Goal: Task Accomplishment & Management: Use online tool/utility

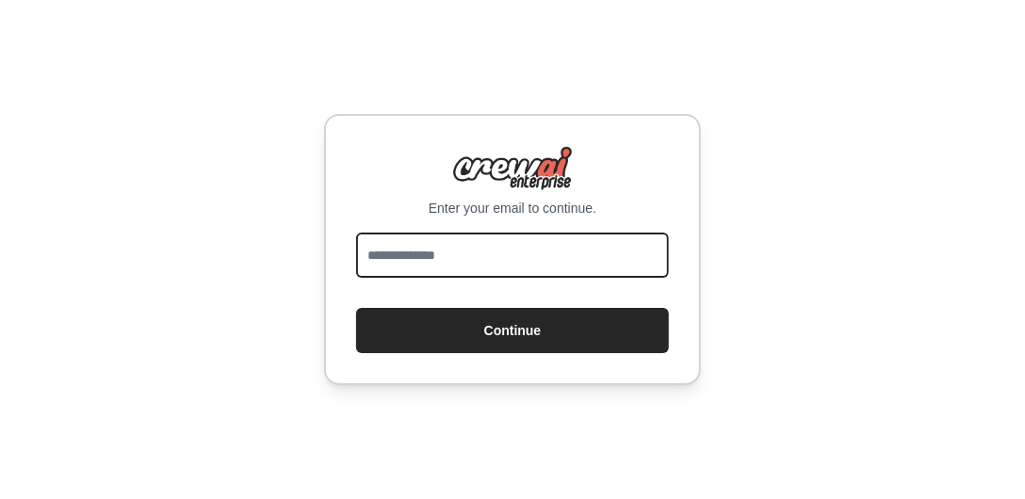
click at [400, 269] on input "email" at bounding box center [512, 255] width 313 height 45
type input "**********"
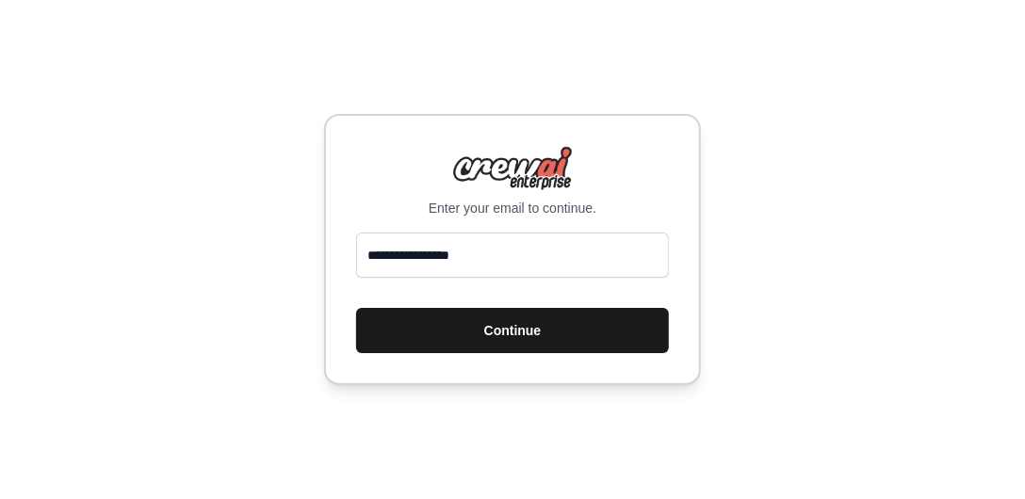
click at [483, 328] on button "Continue" at bounding box center [512, 330] width 313 height 45
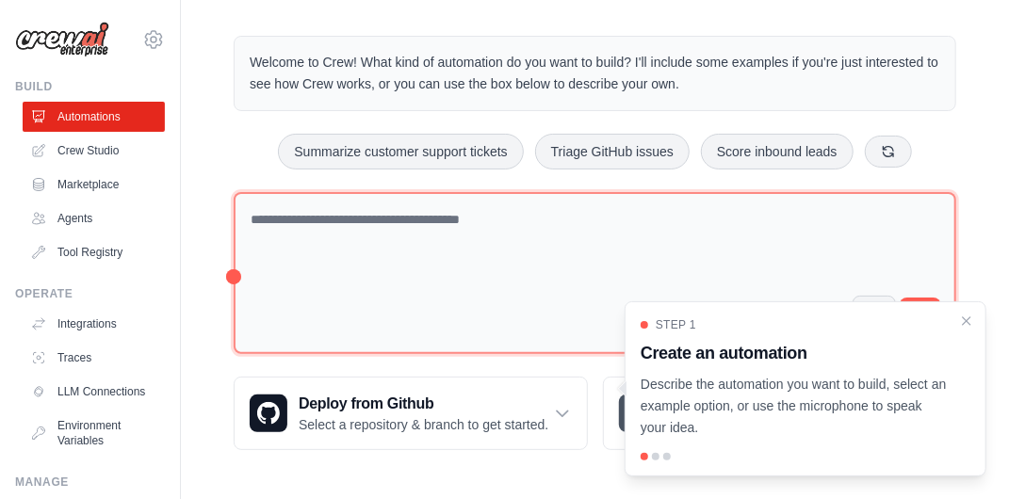
scroll to position [58, 0]
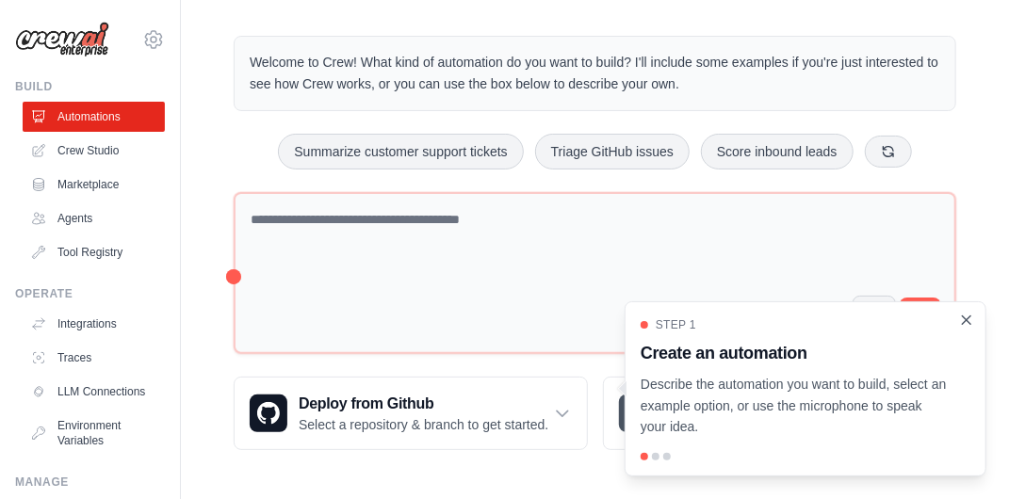
click at [963, 319] on icon "Close walkthrough" at bounding box center [966, 320] width 17 height 17
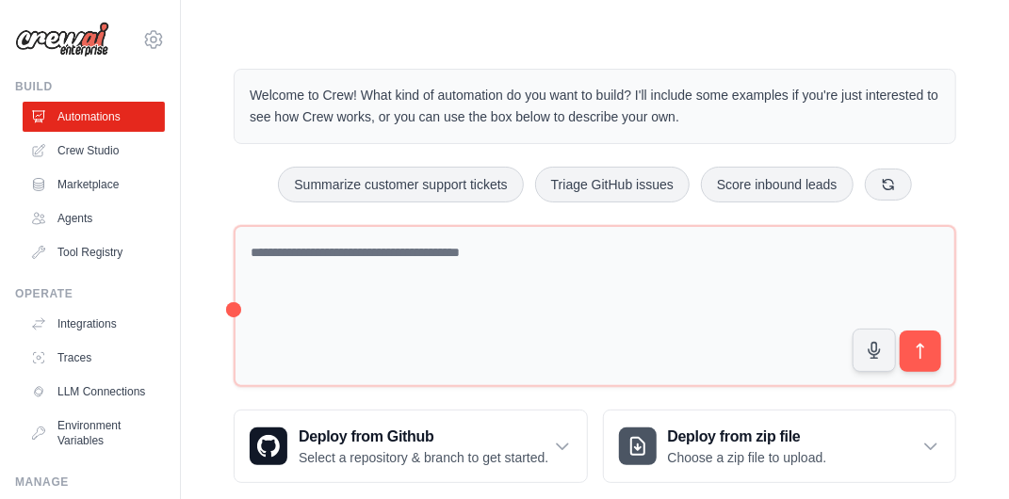
scroll to position [0, 0]
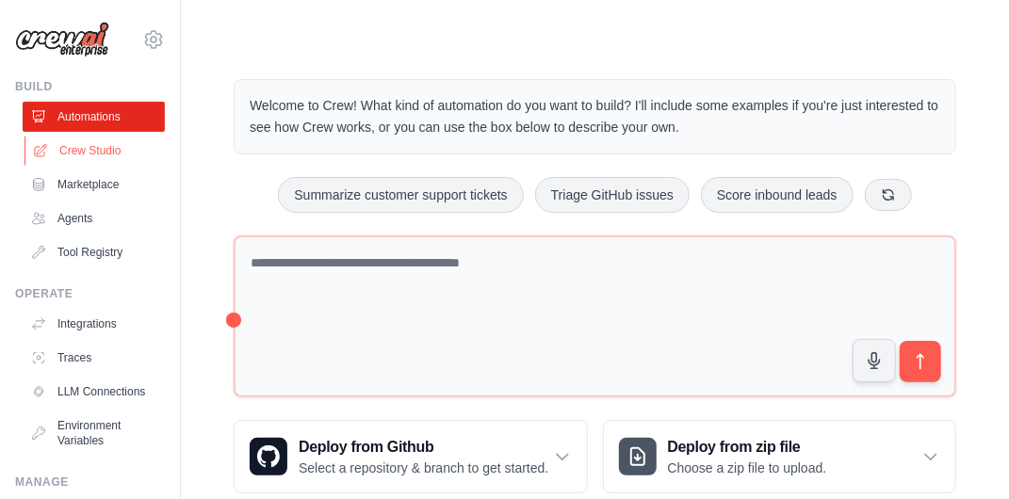
click at [114, 158] on link "Crew Studio" at bounding box center [95, 151] width 142 height 30
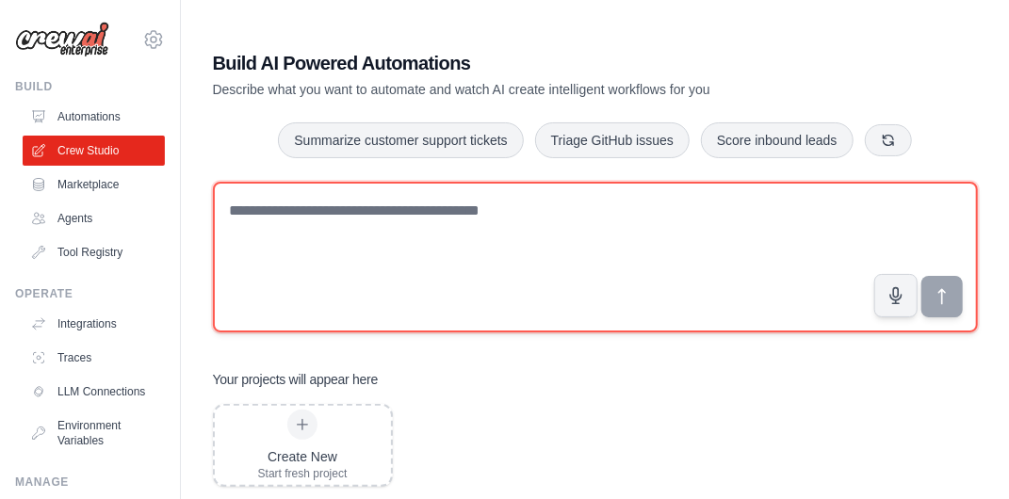
click at [294, 209] on textarea at bounding box center [595, 257] width 765 height 151
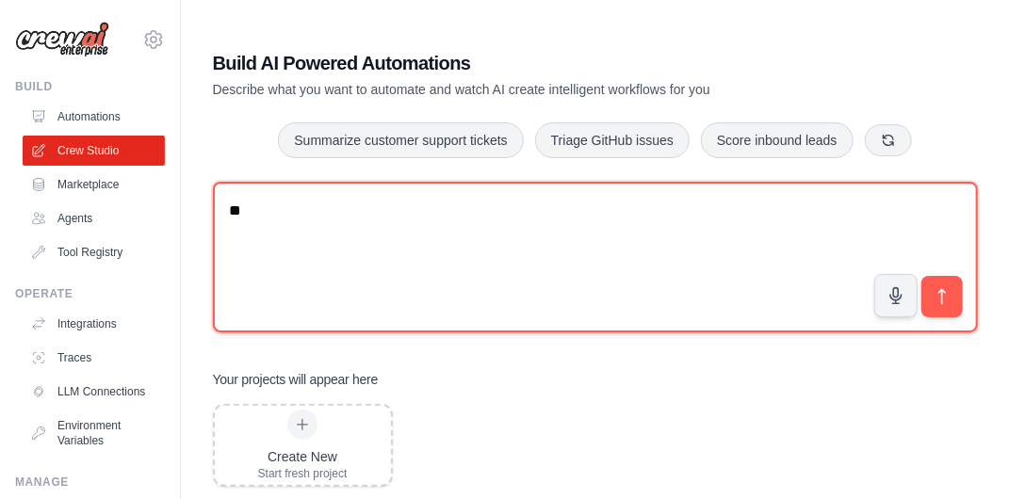
type textarea "*"
type textarea "**********"
click at [580, 222] on textarea "**********" at bounding box center [595, 257] width 765 height 151
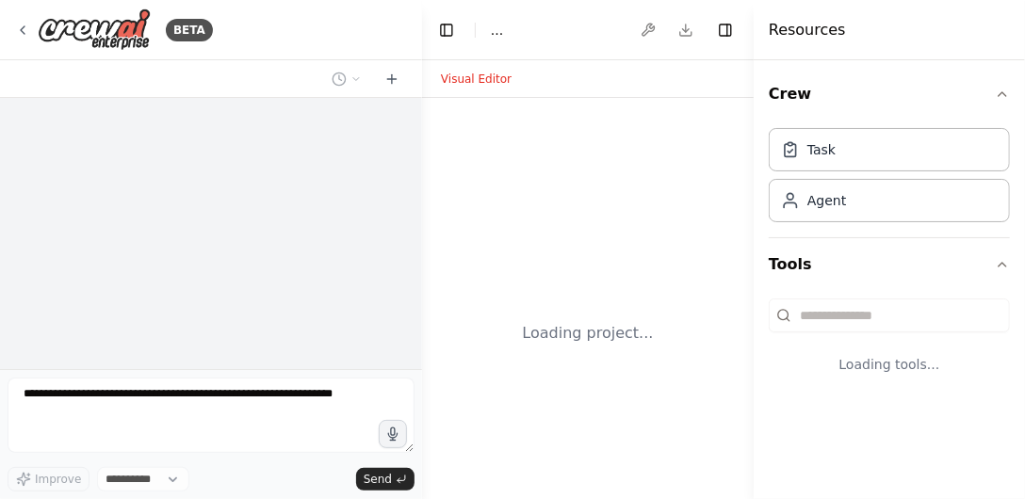
select select "****"
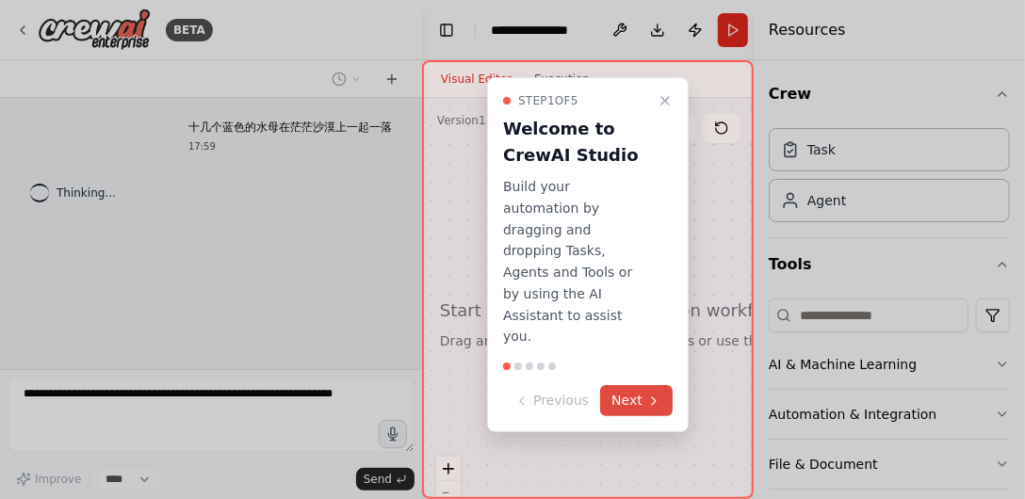
click at [629, 385] on button "Next" at bounding box center [636, 400] width 73 height 31
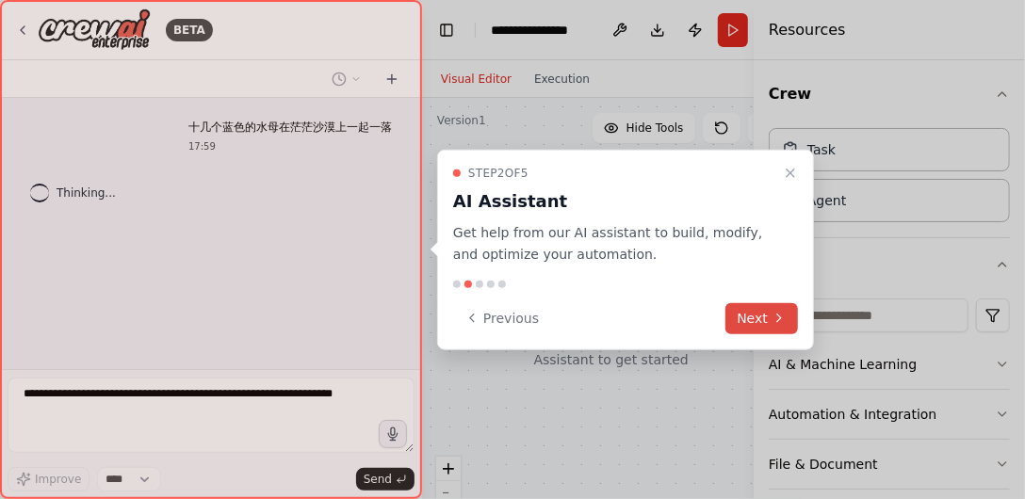
click at [753, 322] on button "Next" at bounding box center [761, 317] width 73 height 31
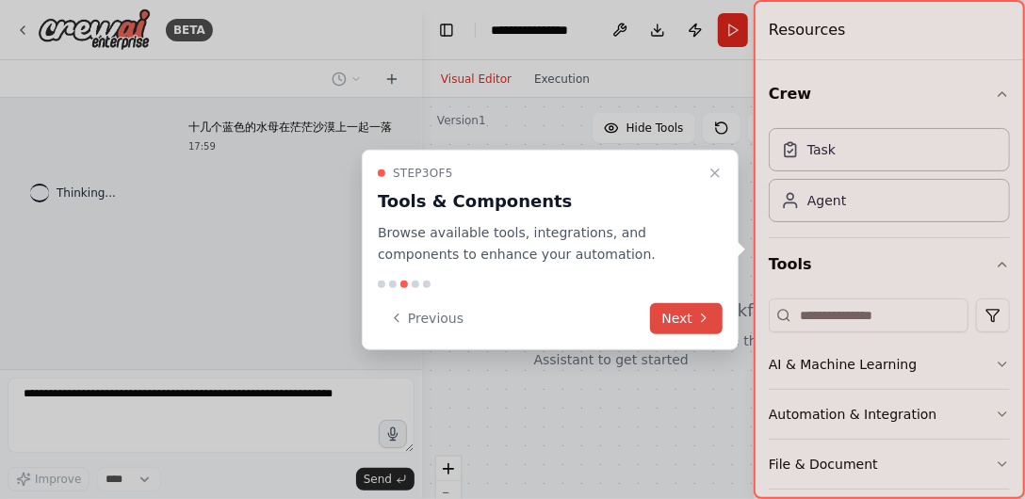
click at [691, 318] on button "Next" at bounding box center [686, 317] width 73 height 31
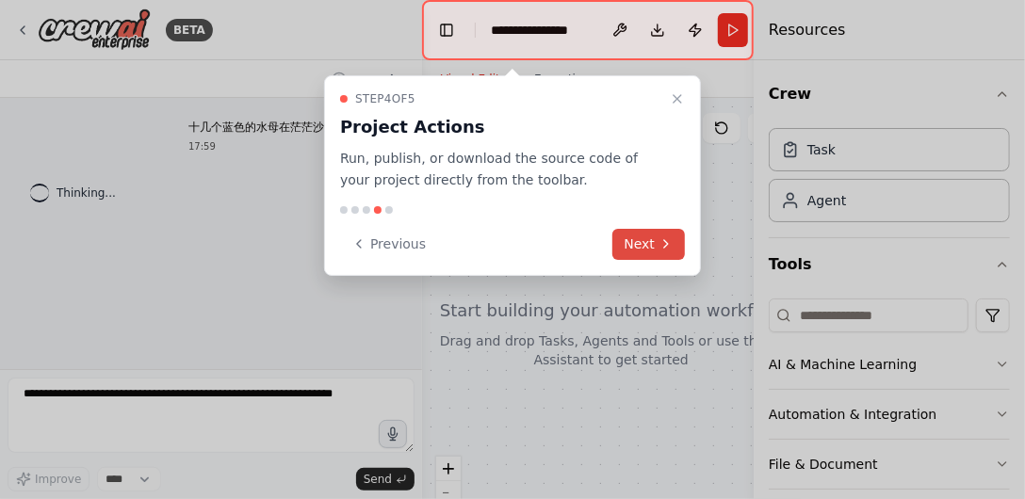
click at [647, 256] on button "Next" at bounding box center [648, 244] width 73 height 31
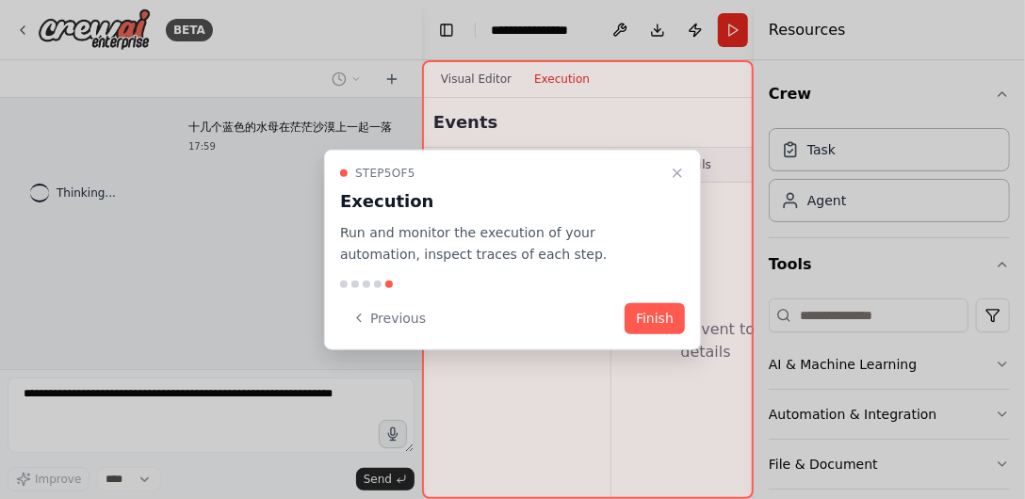
click at [647, 256] on p "Run and monitor the execution of your automation, inspect traces of each step." at bounding box center [501, 243] width 322 height 43
click at [652, 311] on button "Finish" at bounding box center [655, 317] width 60 height 31
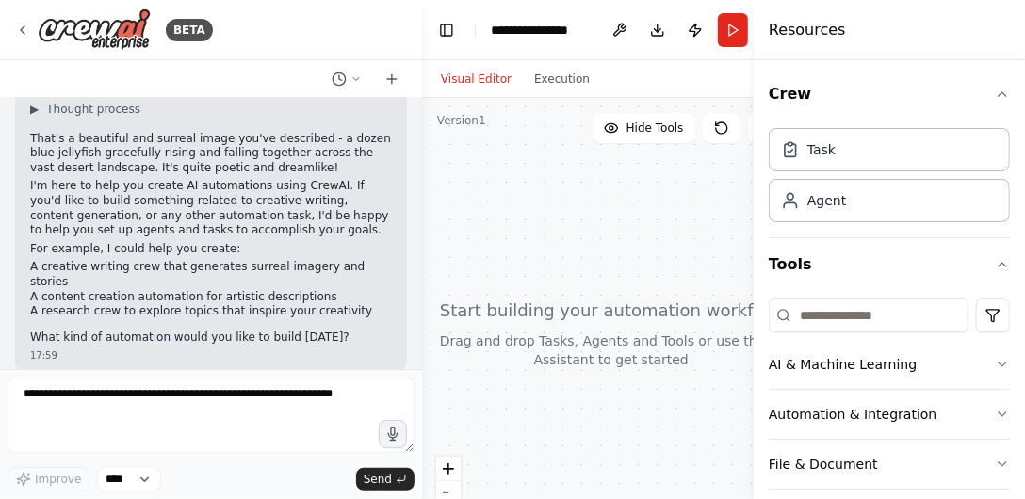
scroll to position [94, 0]
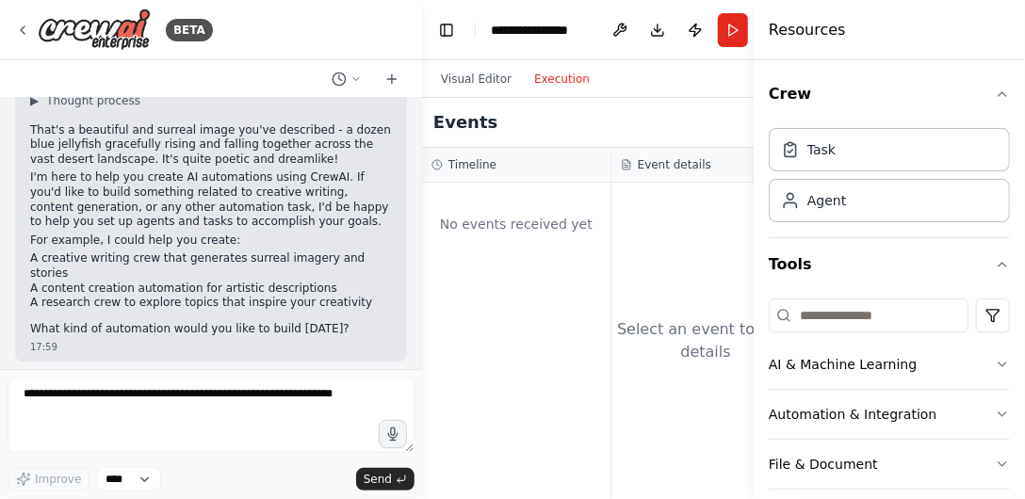
click at [559, 82] on button "Execution" at bounding box center [562, 79] width 78 height 23
click at [479, 81] on button "Visual Editor" at bounding box center [476, 79] width 93 height 23
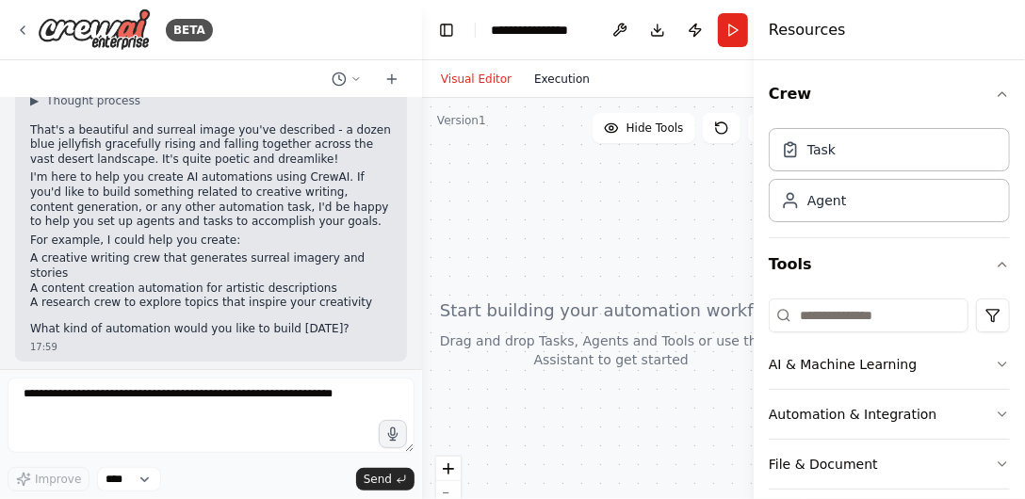
click at [561, 79] on button "Execution" at bounding box center [562, 79] width 78 height 23
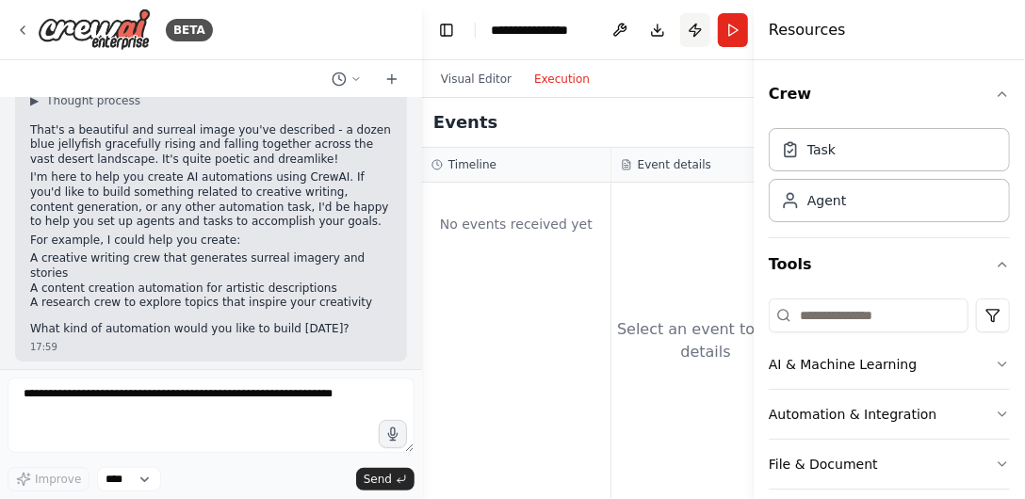
click at [695, 31] on button "Publish" at bounding box center [695, 30] width 30 height 34
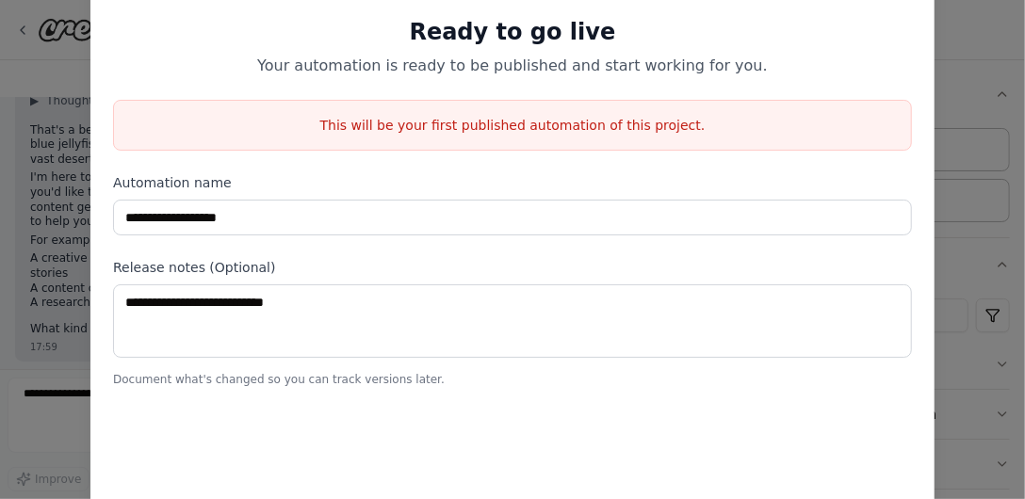
click at [958, 59] on div "**********" at bounding box center [512, 249] width 1025 height 499
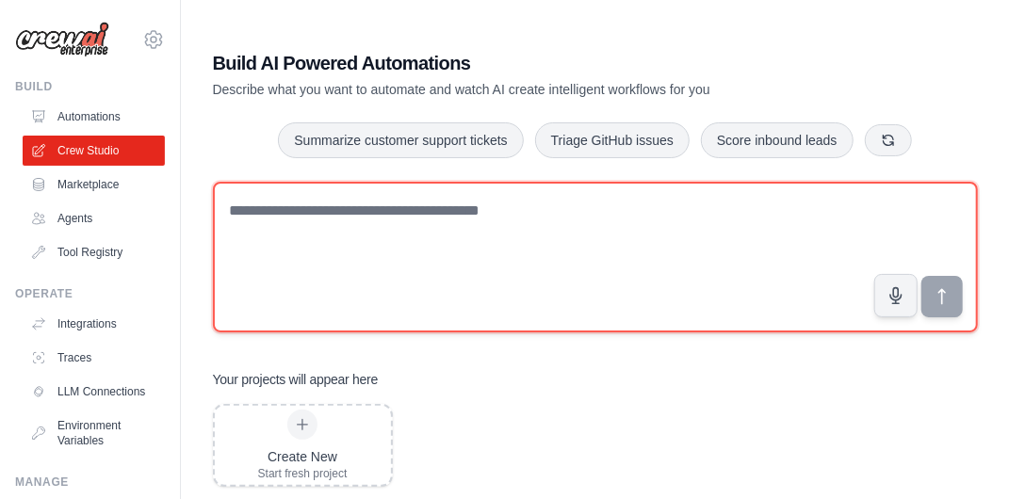
click at [394, 272] on textarea at bounding box center [595, 257] width 765 height 151
paste textarea "**********"
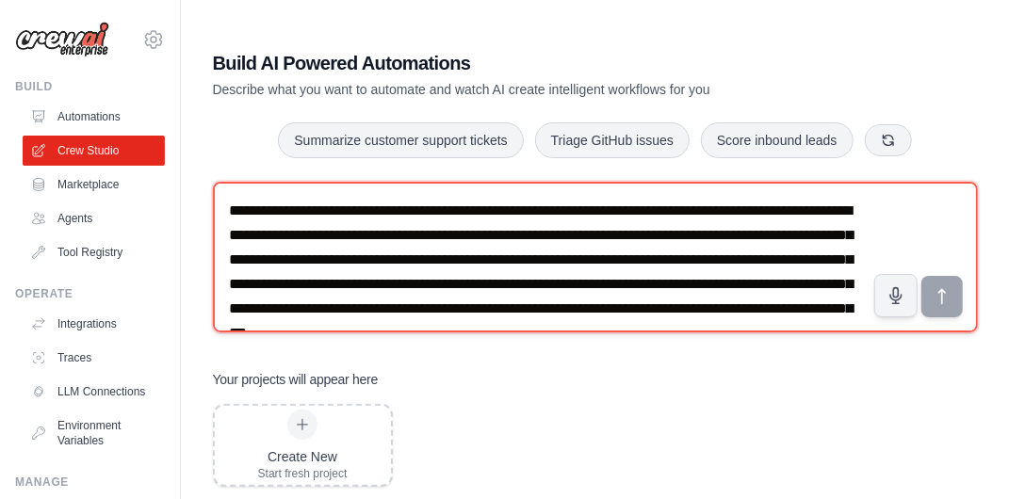
scroll to position [207, 0]
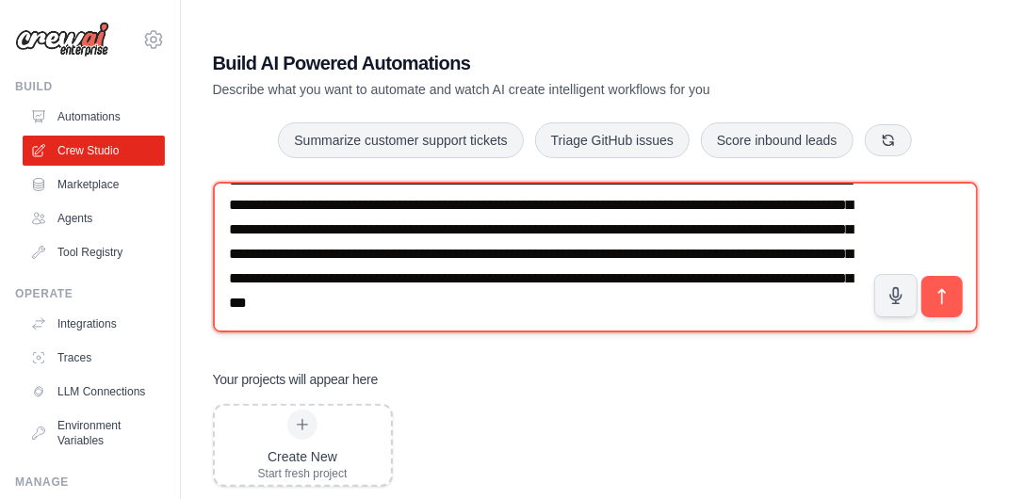
type textarea "**********"
click at [492, 280] on textarea "**********" at bounding box center [595, 257] width 765 height 151
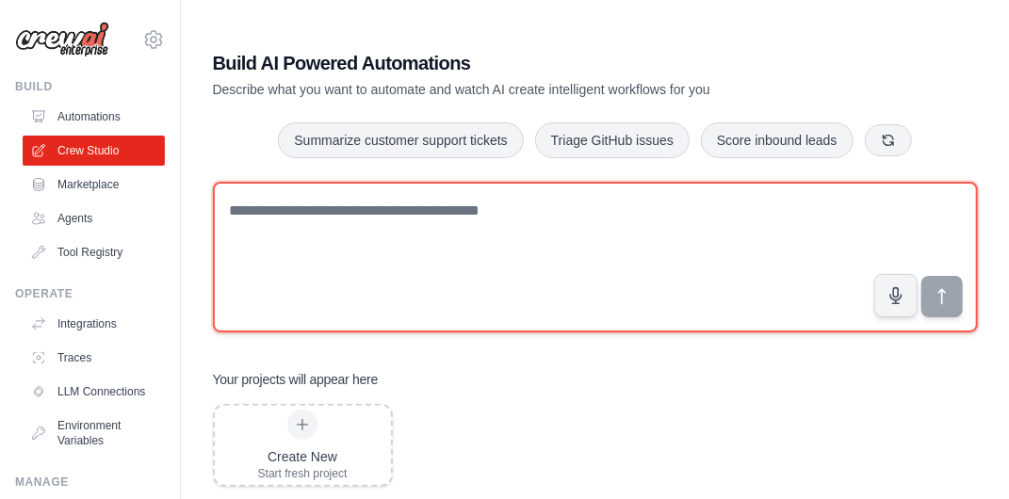
scroll to position [0, 0]
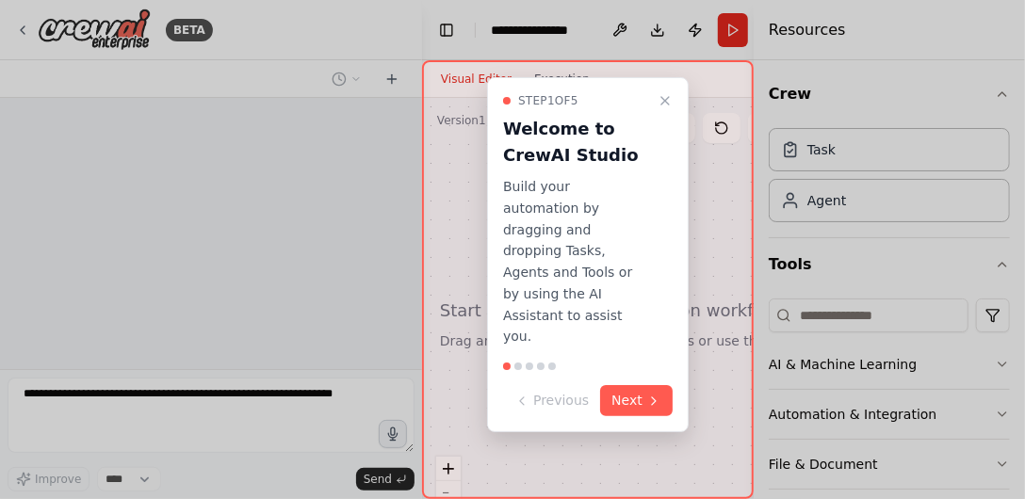
scroll to position [100, 0]
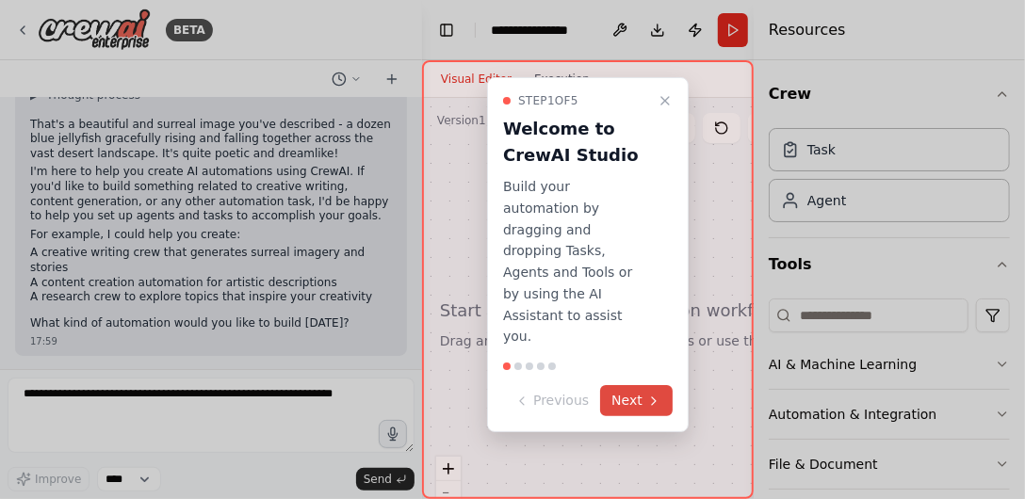
click at [625, 385] on button "Next" at bounding box center [636, 400] width 73 height 31
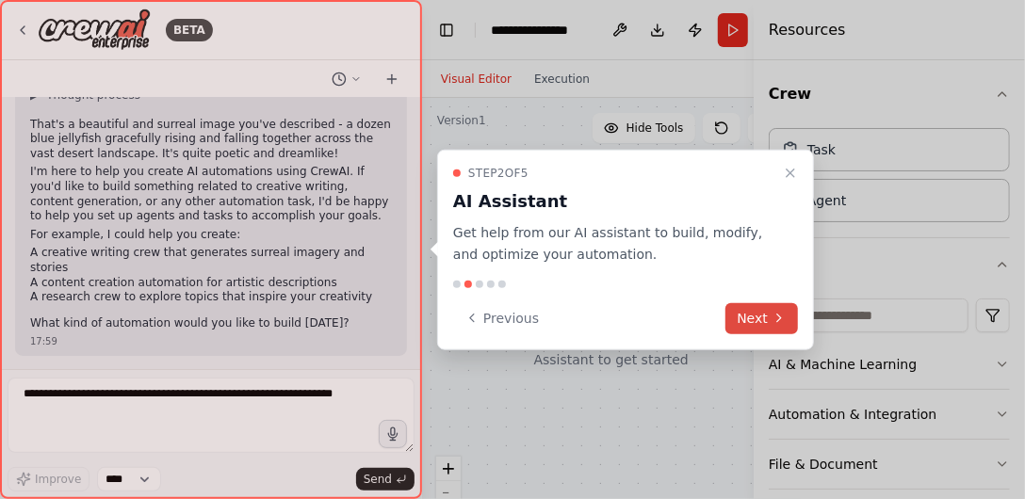
click at [735, 315] on button "Next" at bounding box center [761, 317] width 73 height 31
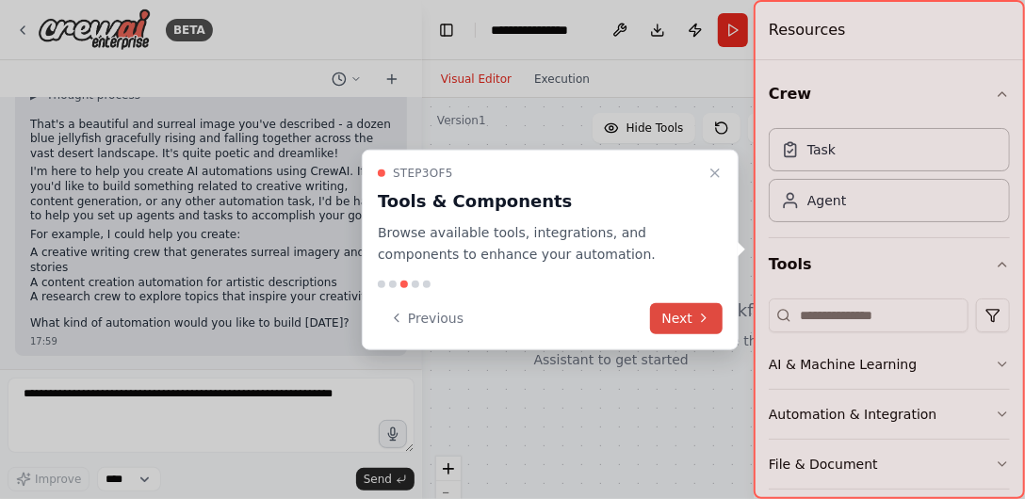
click at [671, 319] on button "Next" at bounding box center [686, 317] width 73 height 31
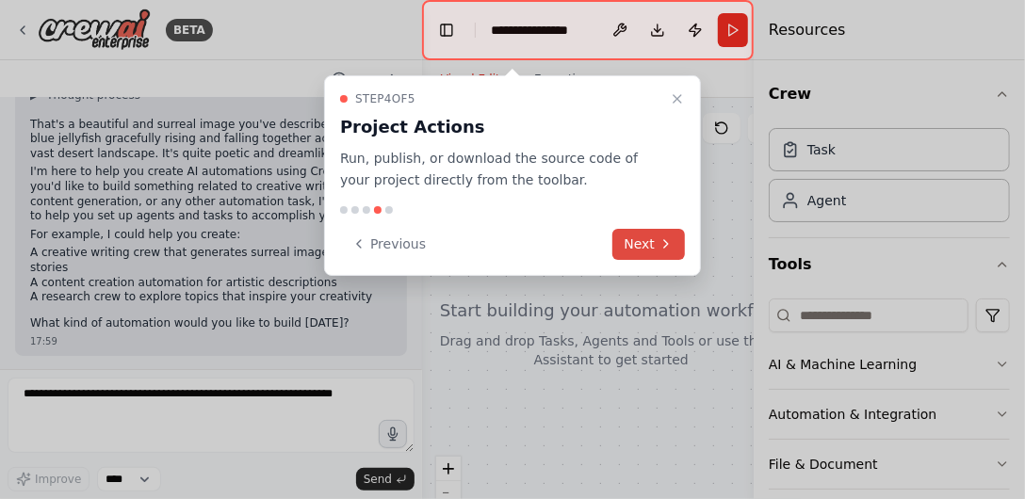
click at [629, 243] on button "Next" at bounding box center [648, 244] width 73 height 31
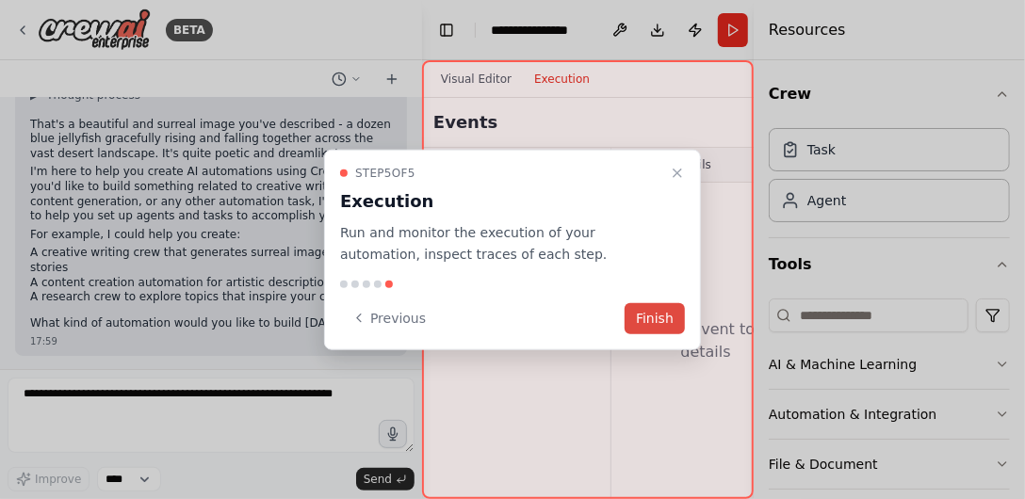
click at [638, 320] on button "Finish" at bounding box center [655, 317] width 60 height 31
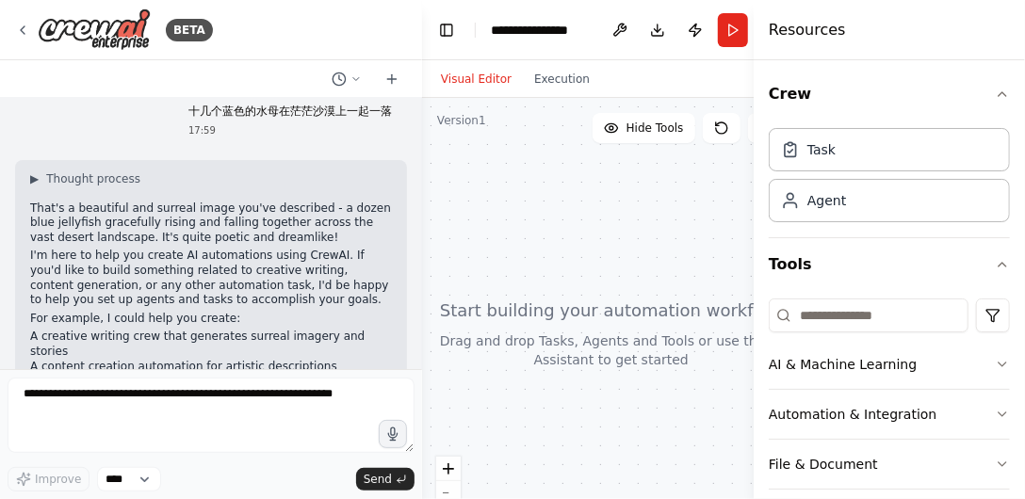
scroll to position [0, 0]
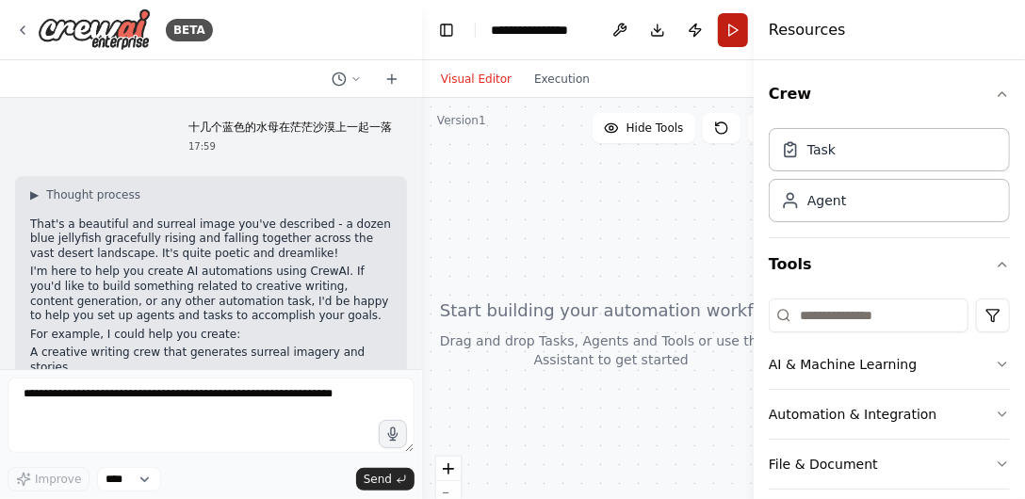
click at [722, 28] on button "Run" at bounding box center [733, 30] width 30 height 34
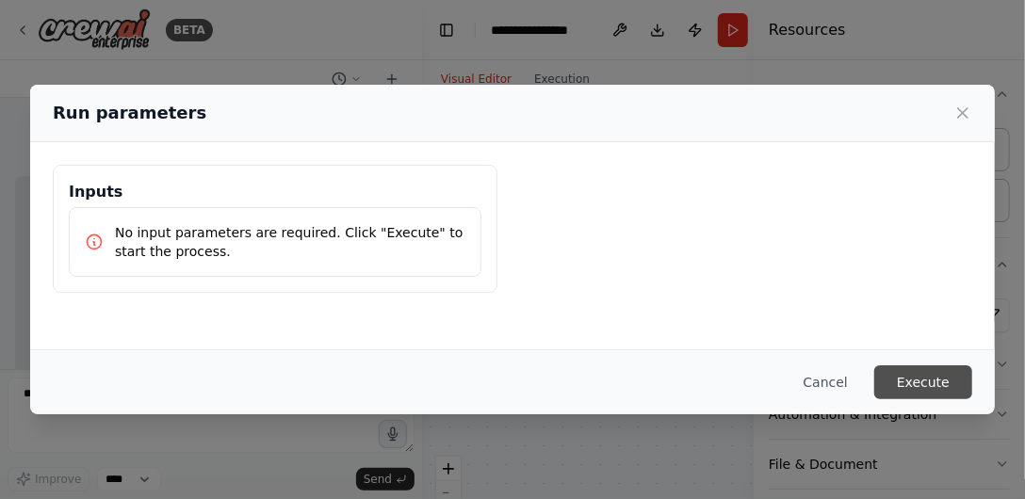
click at [907, 373] on button "Execute" at bounding box center [923, 382] width 98 height 34
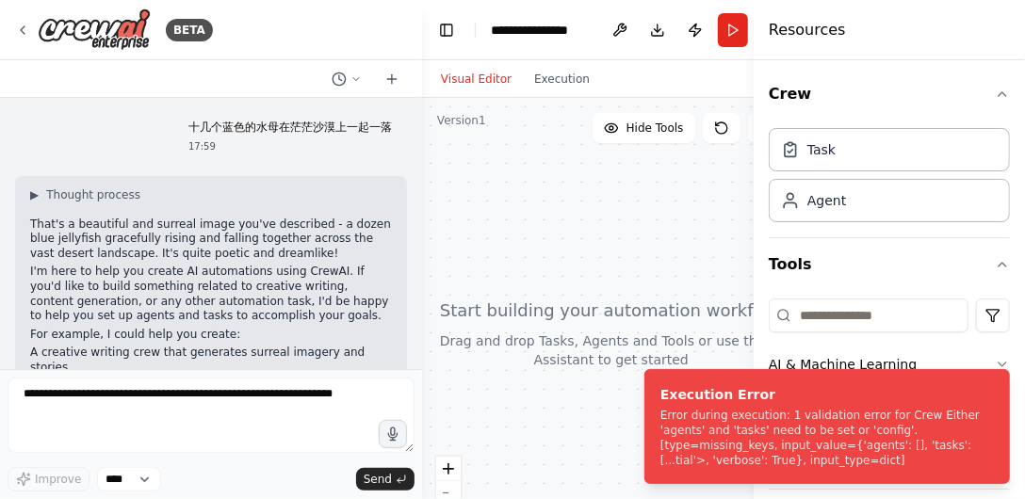
click at [511, 397] on div at bounding box center [611, 333] width 379 height 471
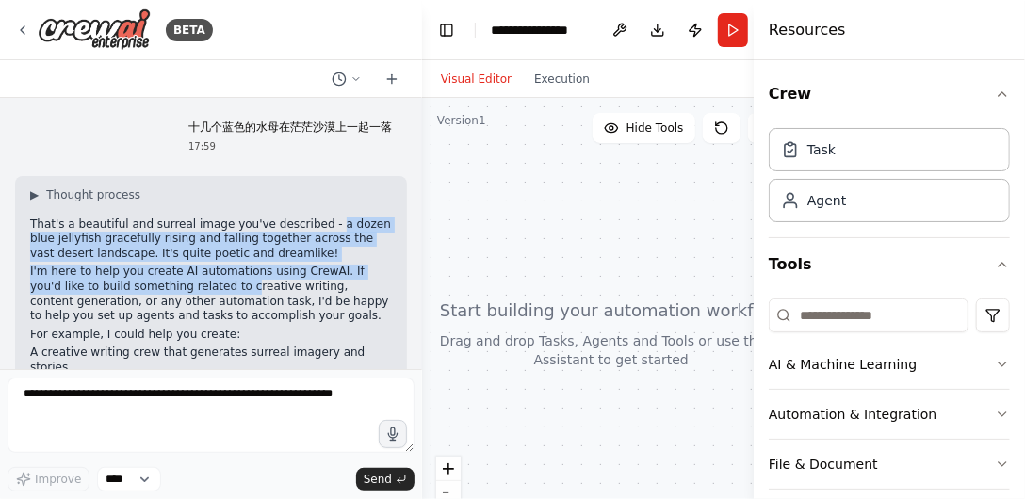
drag, startPoint x: 329, startPoint y: 221, endPoint x: 251, endPoint y: 287, distance: 101.6
click at [251, 287] on div "▶ Thought process That's a beautiful and surreal image you've described - a doz…" at bounding box center [211, 309] width 362 height 244
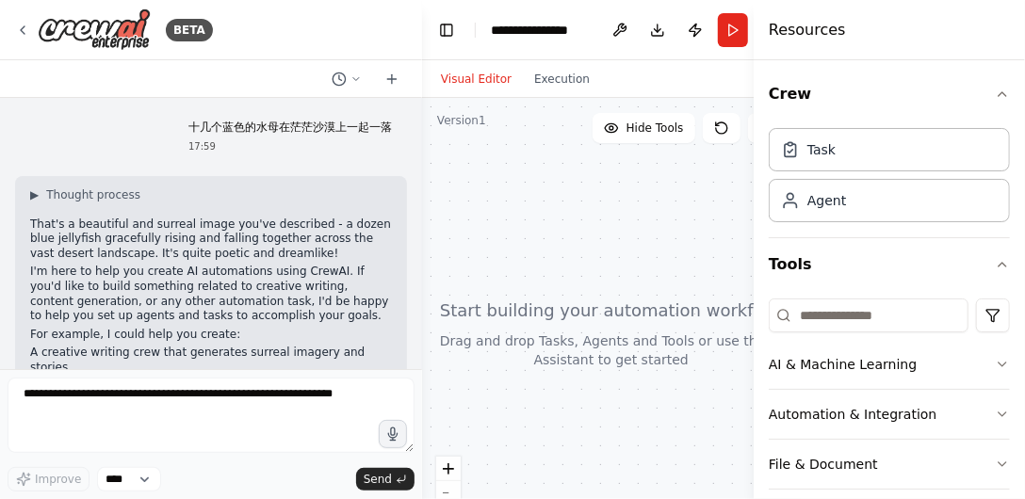
click at [211, 307] on p "I'm here to help you create AI automations using CrewAI. If you'd like to build…" at bounding box center [211, 294] width 362 height 58
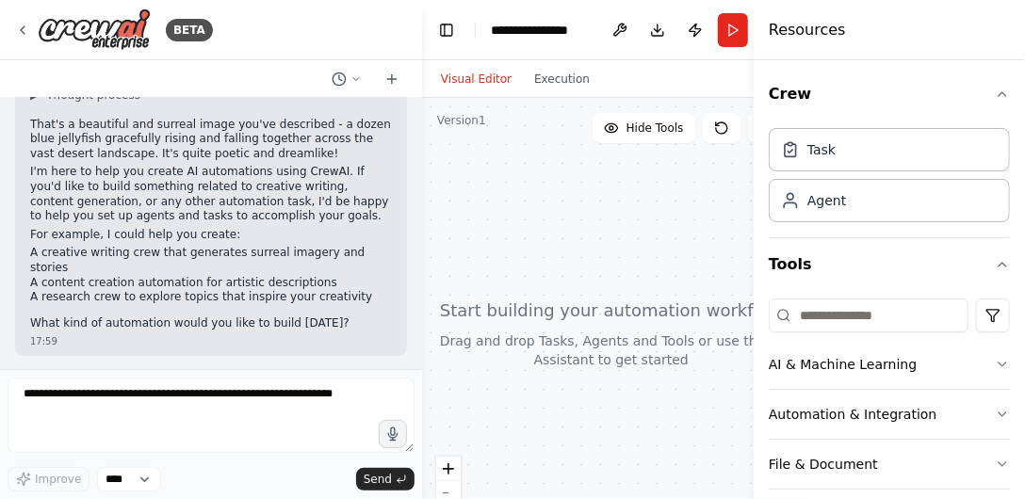
scroll to position [100, 0]
click at [562, 78] on button "Execution" at bounding box center [562, 79] width 78 height 23
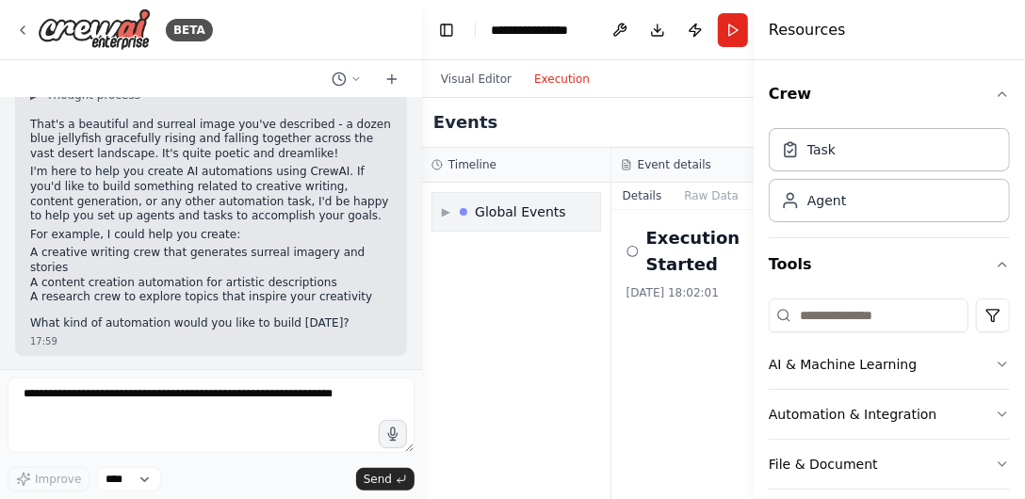
click at [489, 210] on div "Global Events" at bounding box center [520, 212] width 91 height 19
click at [479, 257] on span "Execution Started" at bounding box center [513, 252] width 101 height 15
click at [446, 256] on icon at bounding box center [451, 252] width 11 height 11
click at [634, 246] on icon at bounding box center [632, 251] width 12 height 15
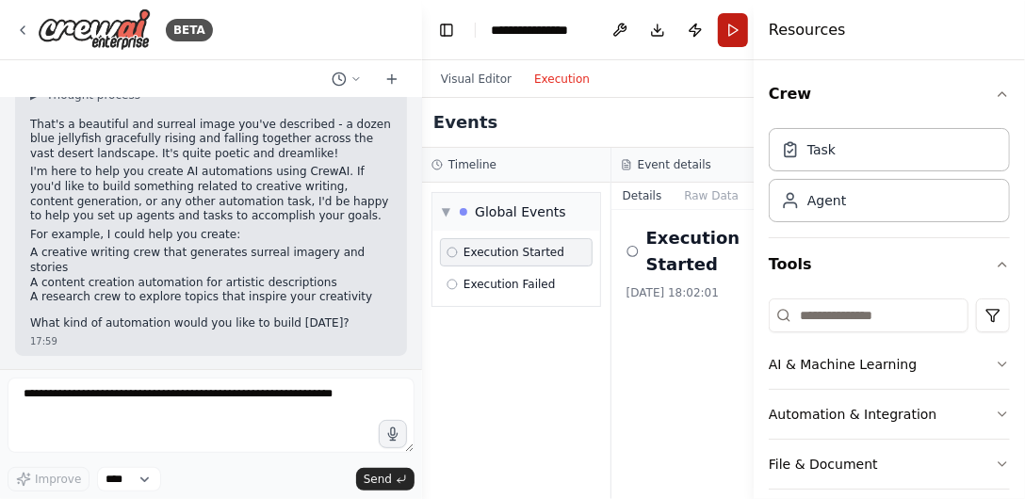
click at [724, 28] on button "Run" at bounding box center [733, 30] width 30 height 34
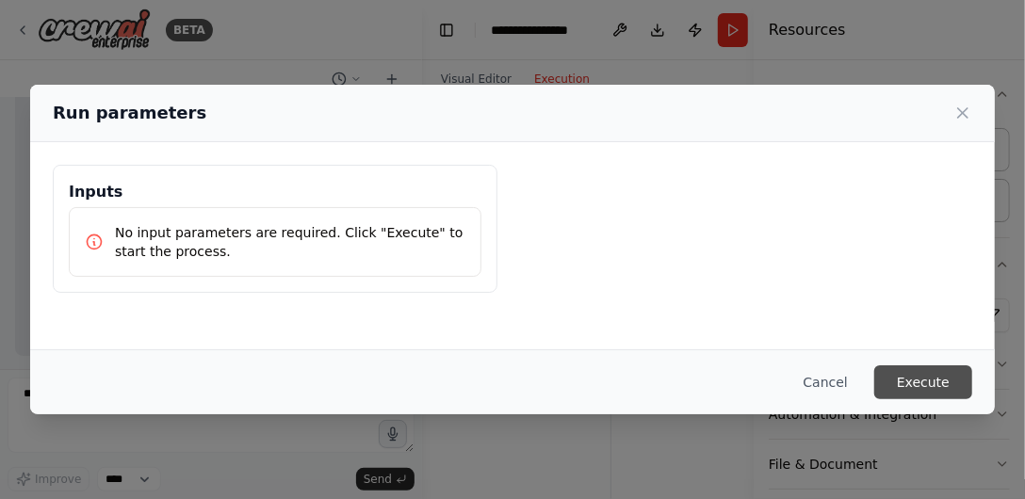
click at [922, 376] on button "Execute" at bounding box center [923, 382] width 98 height 34
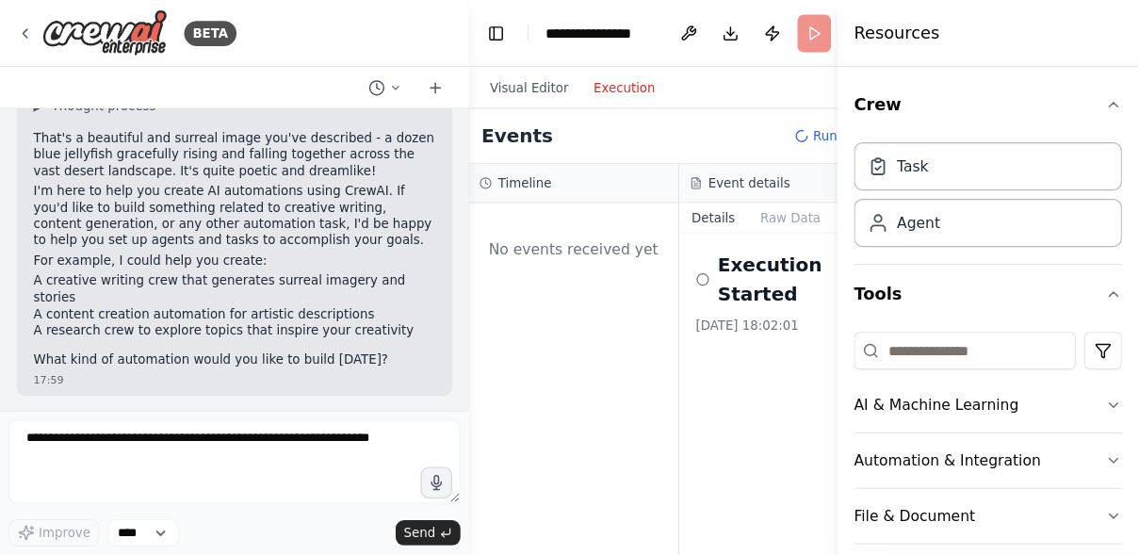
scroll to position [168, 0]
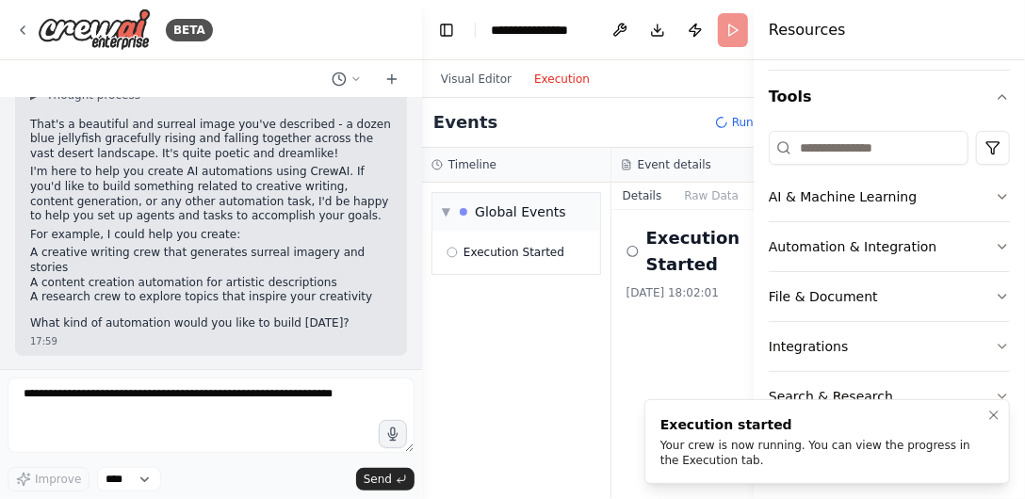
click at [702, 439] on div "Your crew is now running. You can view the progress in the Execution tab." at bounding box center [823, 453] width 326 height 30
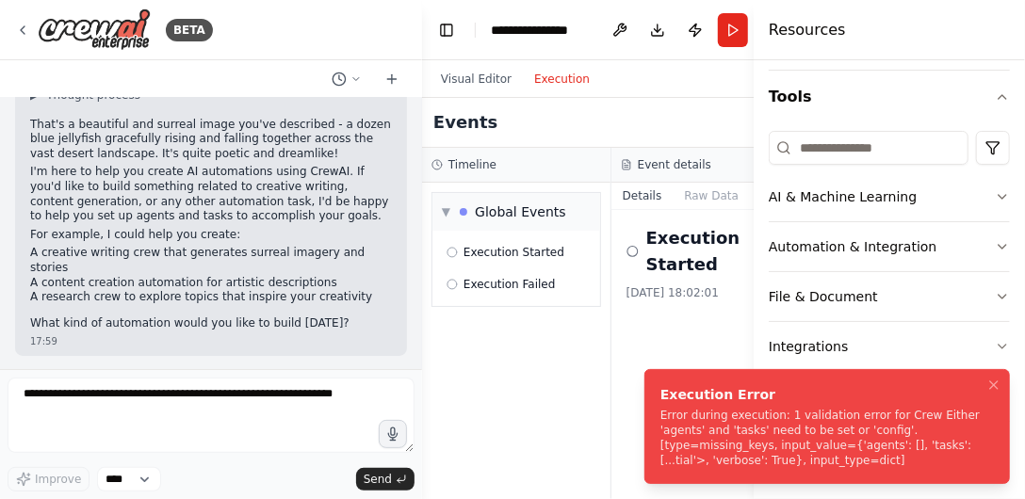
drag, startPoint x: 944, startPoint y: 459, endPoint x: 862, endPoint y: 418, distance: 91.4
click at [809, 437] on div "Error during execution: 1 validation error for Crew Either 'agents' and 'tasks'…" at bounding box center [823, 438] width 326 height 60
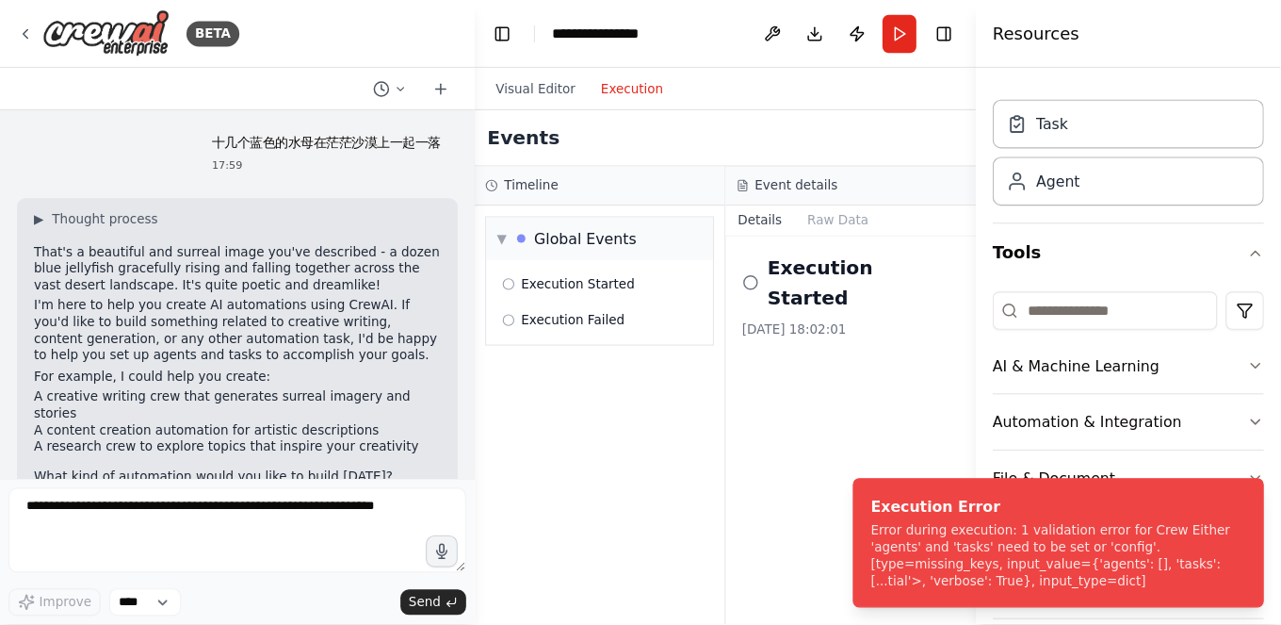
scroll to position [40, 0]
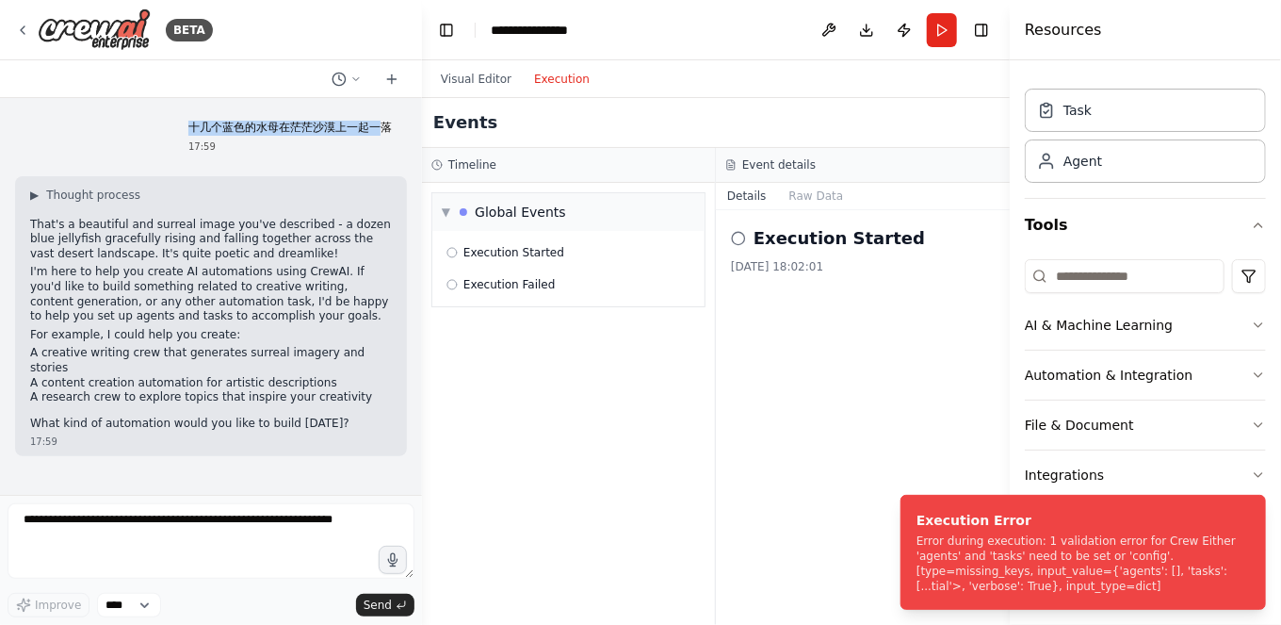
drag, startPoint x: 182, startPoint y: 122, endPoint x: 385, endPoint y: 124, distance: 203.5
click at [385, 124] on div "十几个蓝色的水母在茫茫沙漠上一起一落 17:59" at bounding box center [290, 137] width 234 height 48
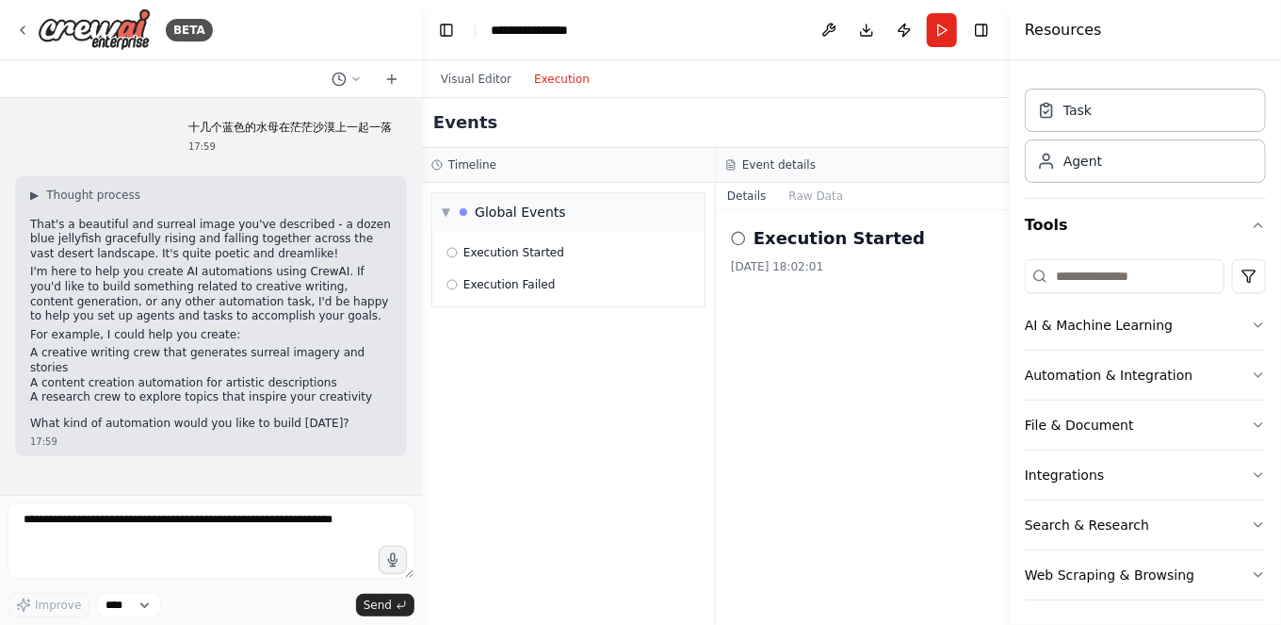
click at [1024, 182] on div "Task Agent" at bounding box center [1145, 139] width 241 height 117
click at [1024, 170] on div "Agent" at bounding box center [1145, 159] width 241 height 43
drag, startPoint x: 190, startPoint y: 133, endPoint x: 394, endPoint y: 125, distance: 203.6
click at [394, 125] on div "十几个蓝色的水母在茫茫沙漠上一起一落 17:59" at bounding box center [290, 137] width 234 height 48
copy p "十几个蓝色的水母在茫茫沙漠上一起一落"
